Goal: Navigation & Orientation: Find specific page/section

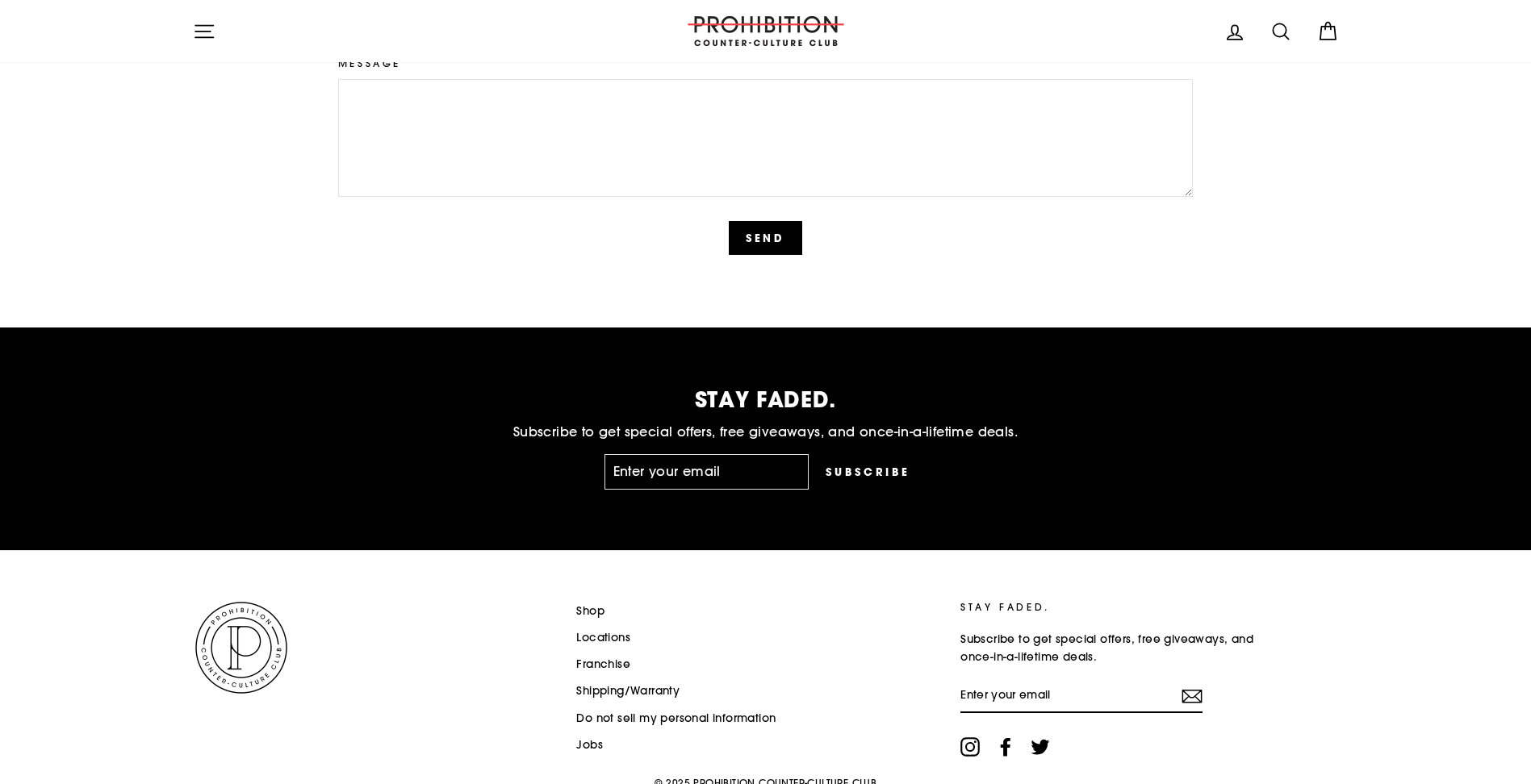
scroll to position [4009, 0]
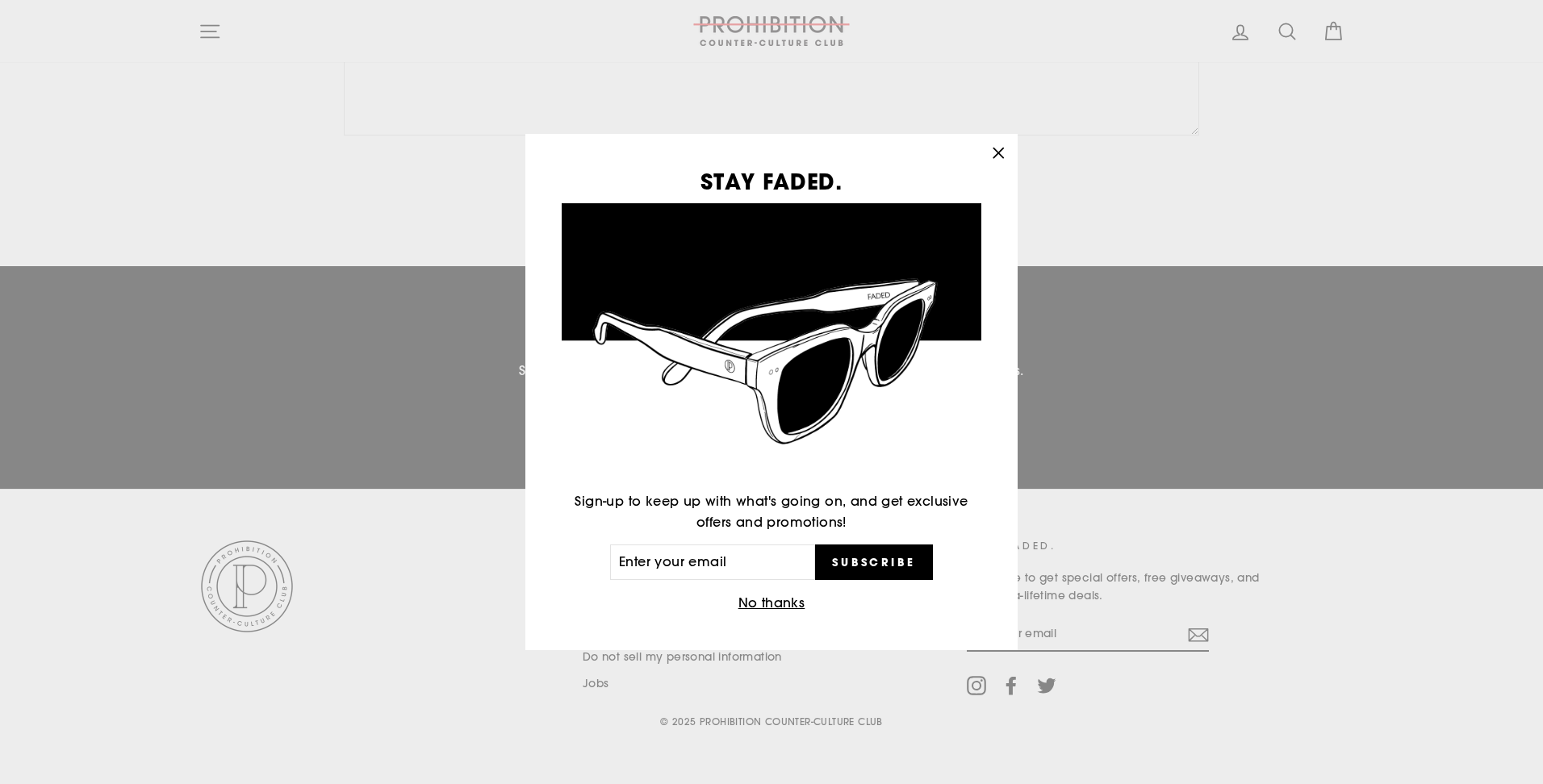
click at [1000, 156] on icon "button" at bounding box center [999, 153] width 23 height 23
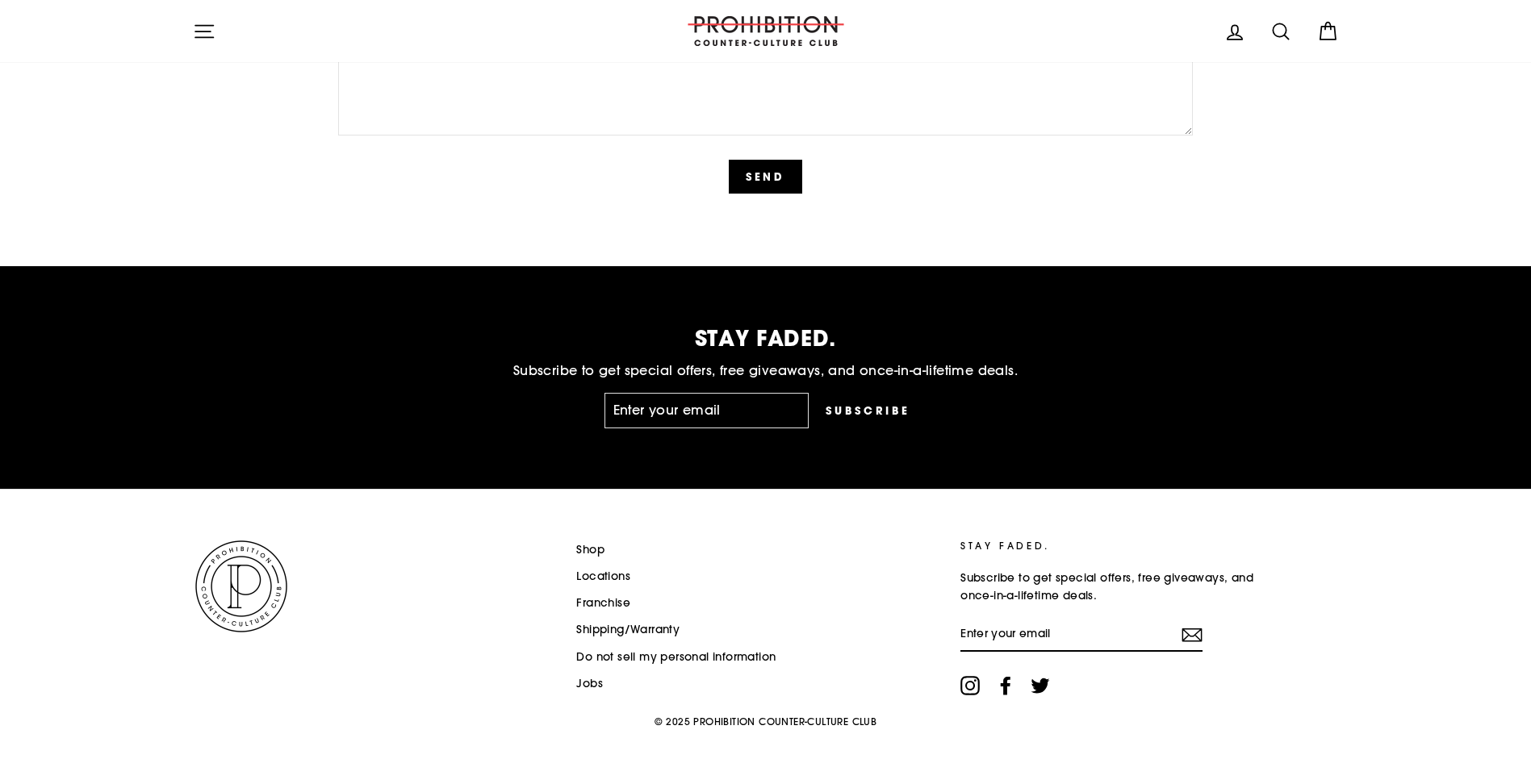
click at [613, 635] on link "Shipping/Warranty" at bounding box center [628, 630] width 103 height 24
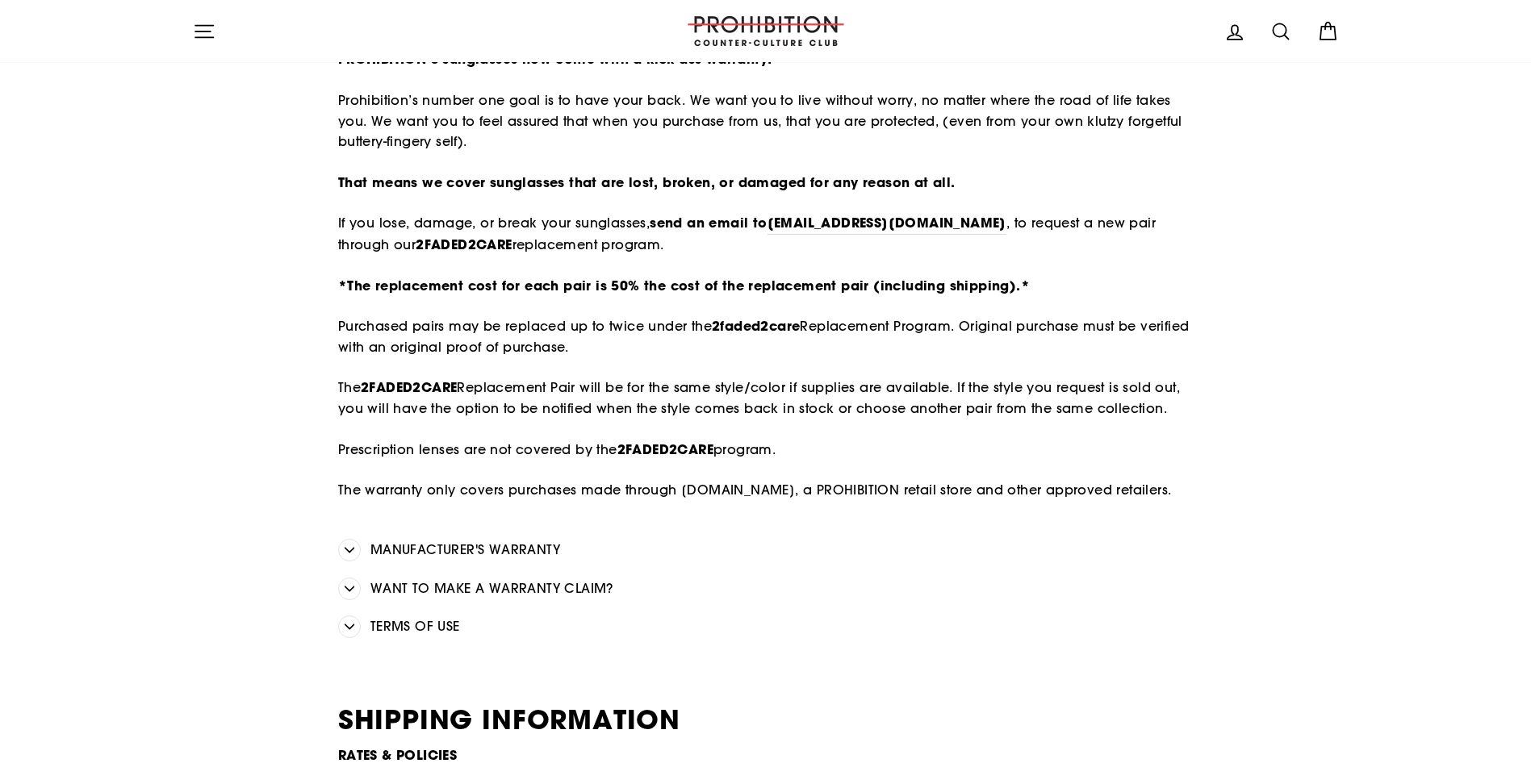
scroll to position [242, 0]
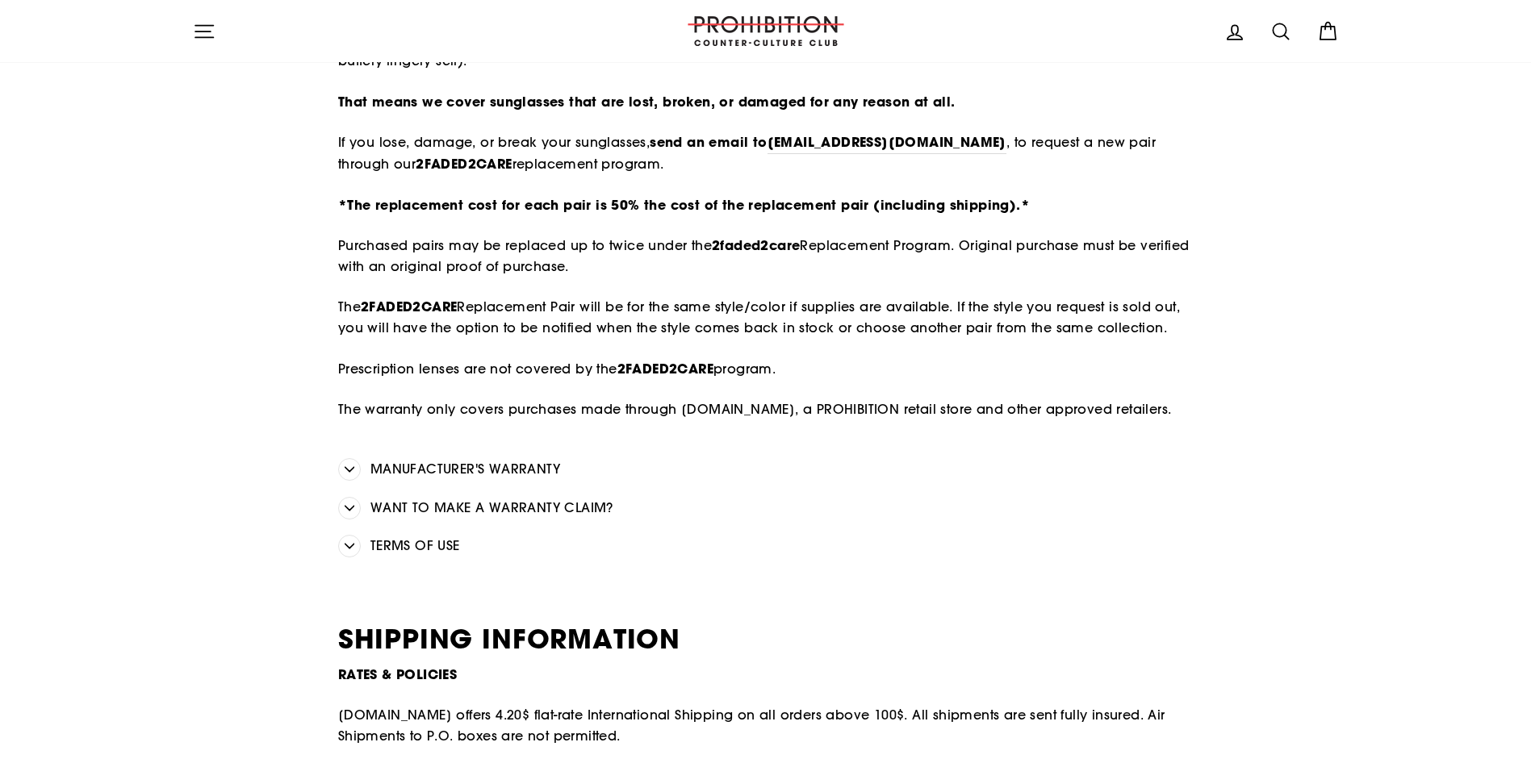
click at [351, 475] on icon "button" at bounding box center [350, 469] width 9 height 9
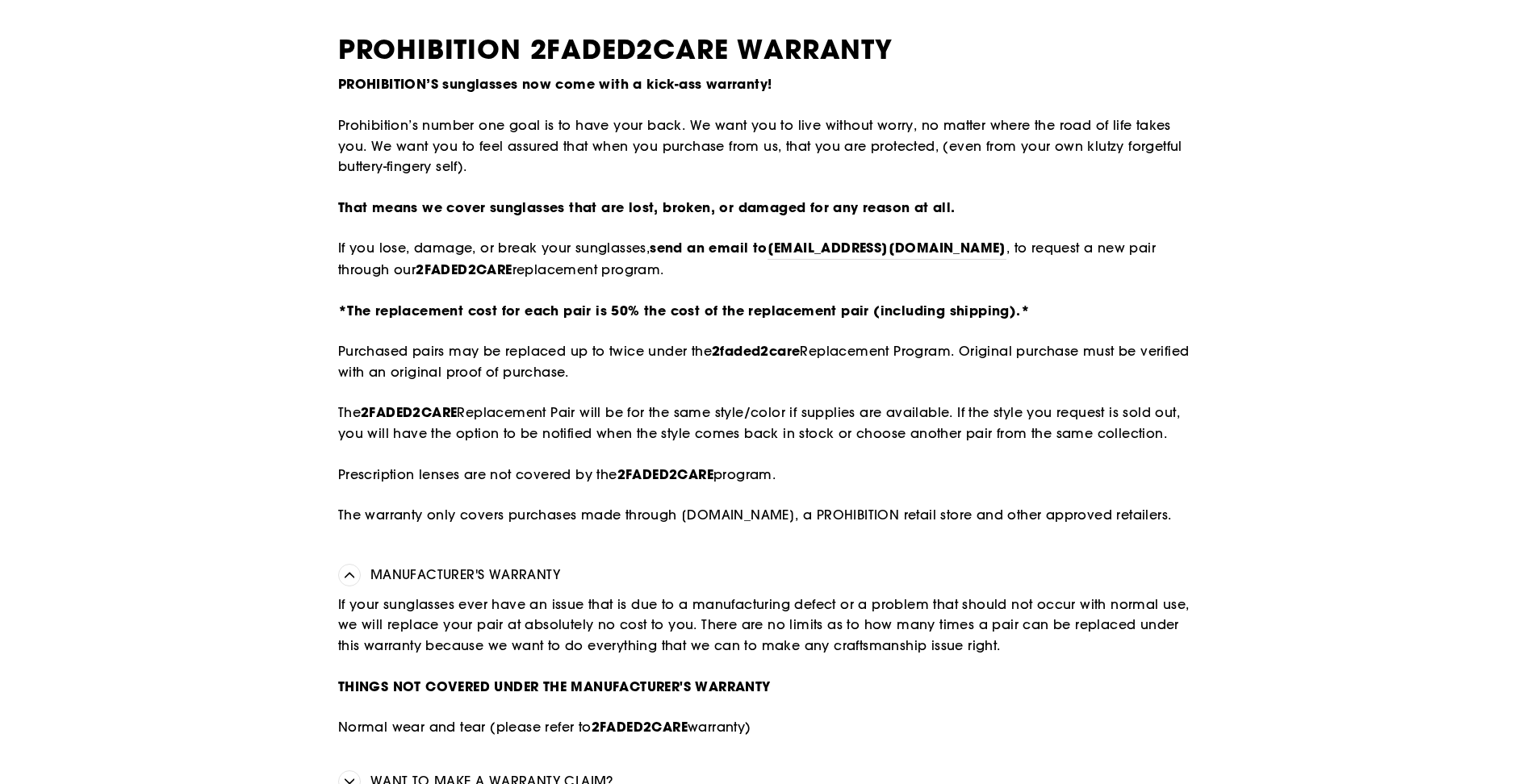
scroll to position [0, 0]
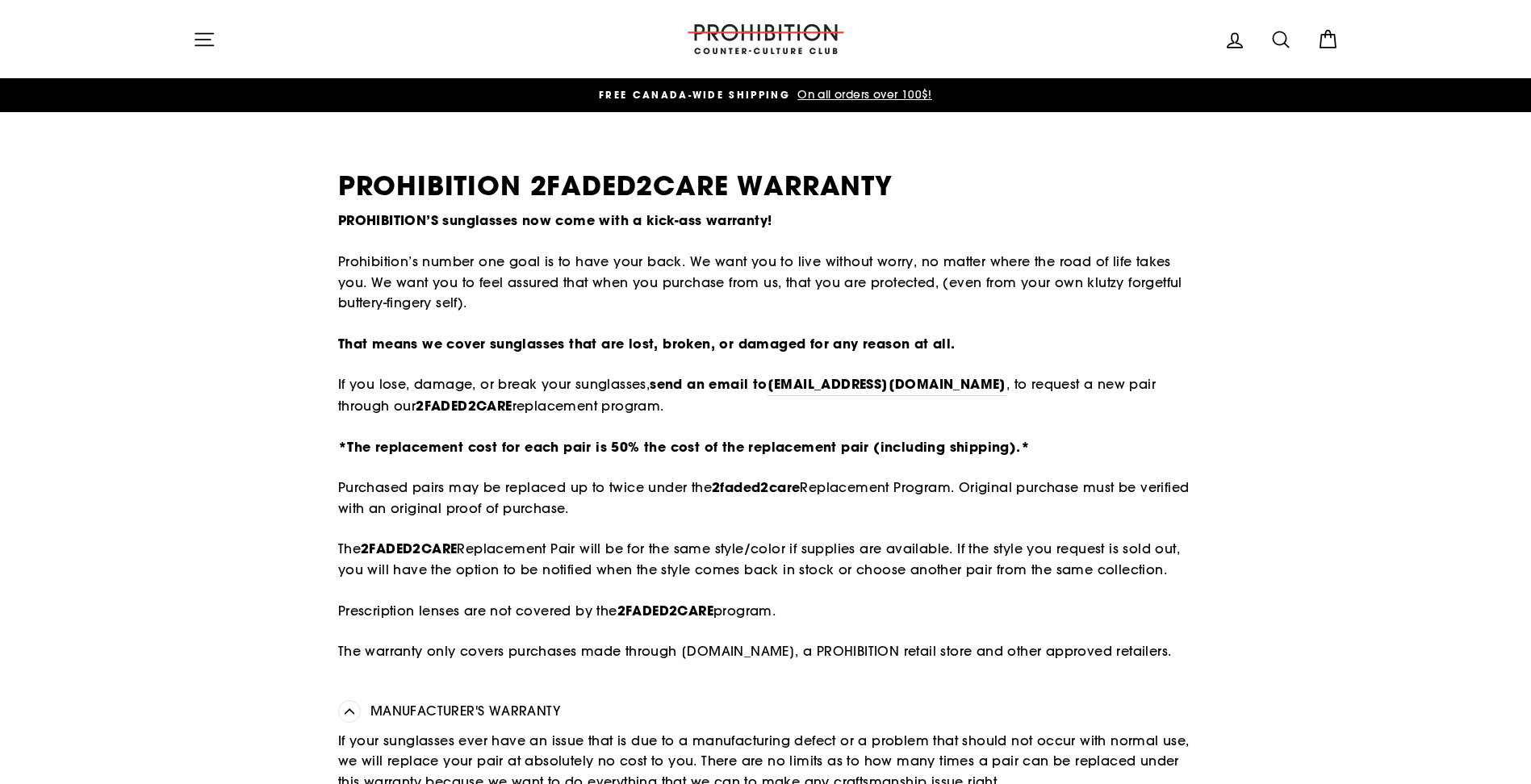
click at [739, 46] on img at bounding box center [766, 39] width 162 height 30
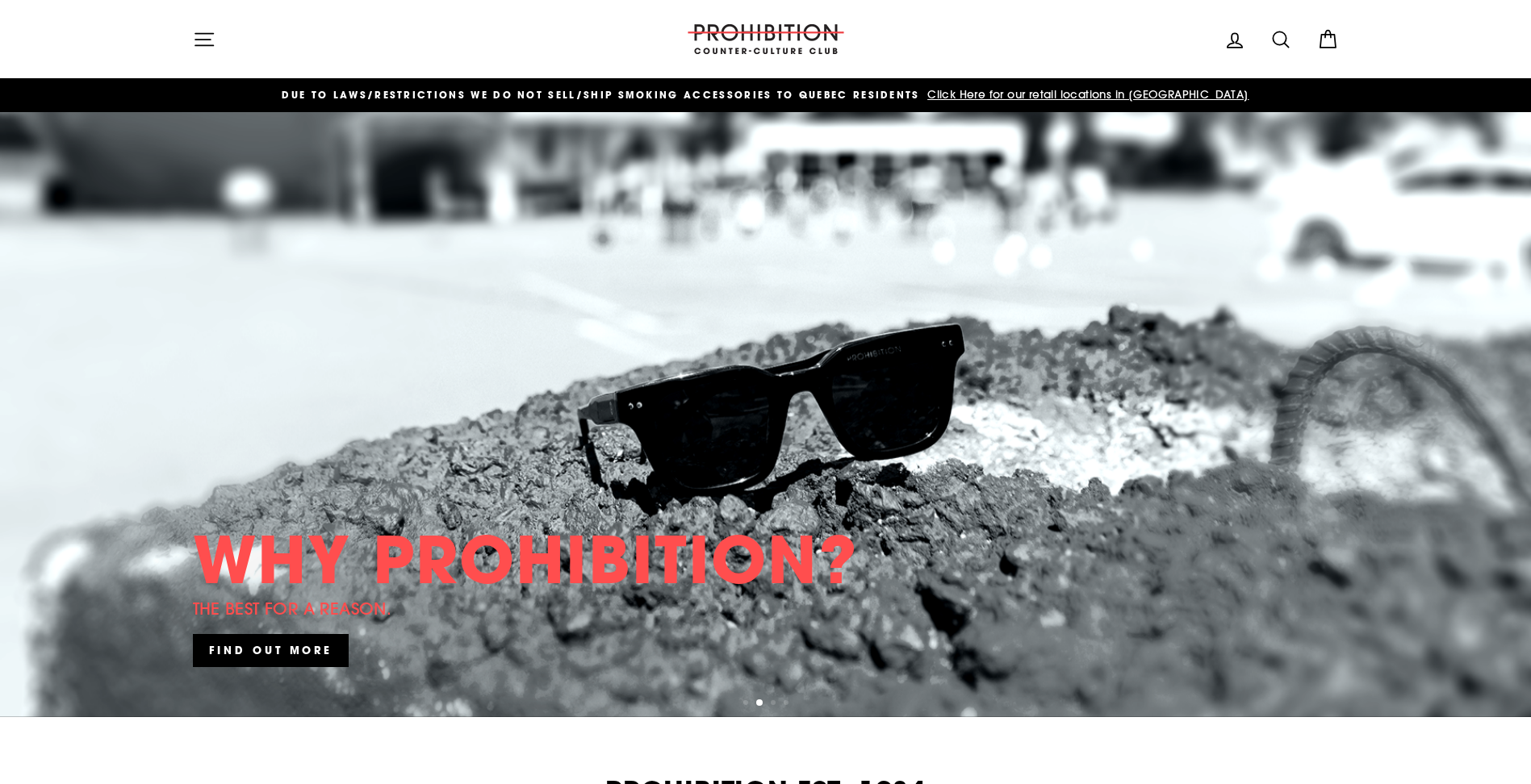
click at [1097, 95] on span "Click Here for our retail locations in [GEOGRAPHIC_DATA]" at bounding box center [1086, 94] width 325 height 14
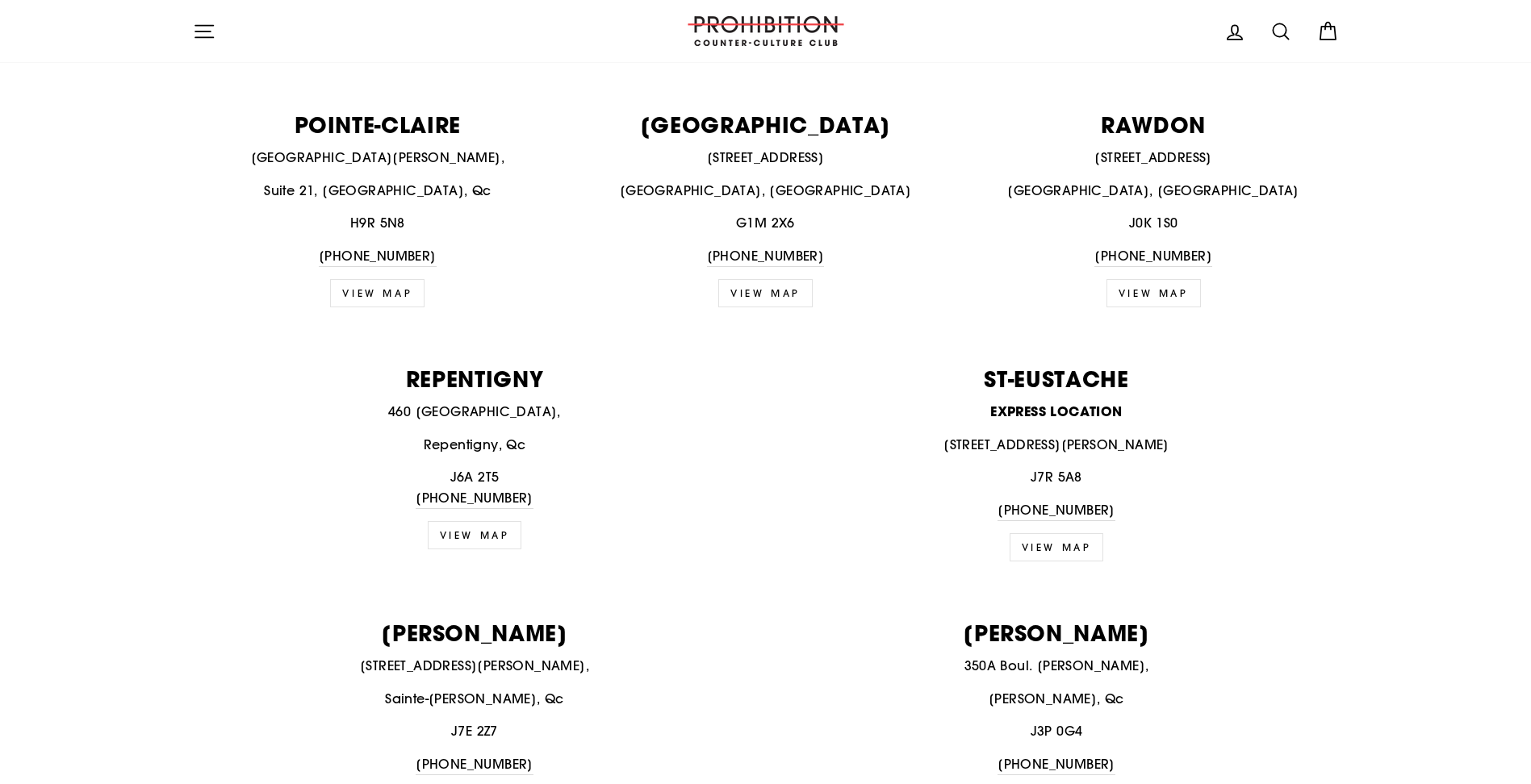
scroll to position [1775, 0]
